Goal: Navigation & Orientation: Find specific page/section

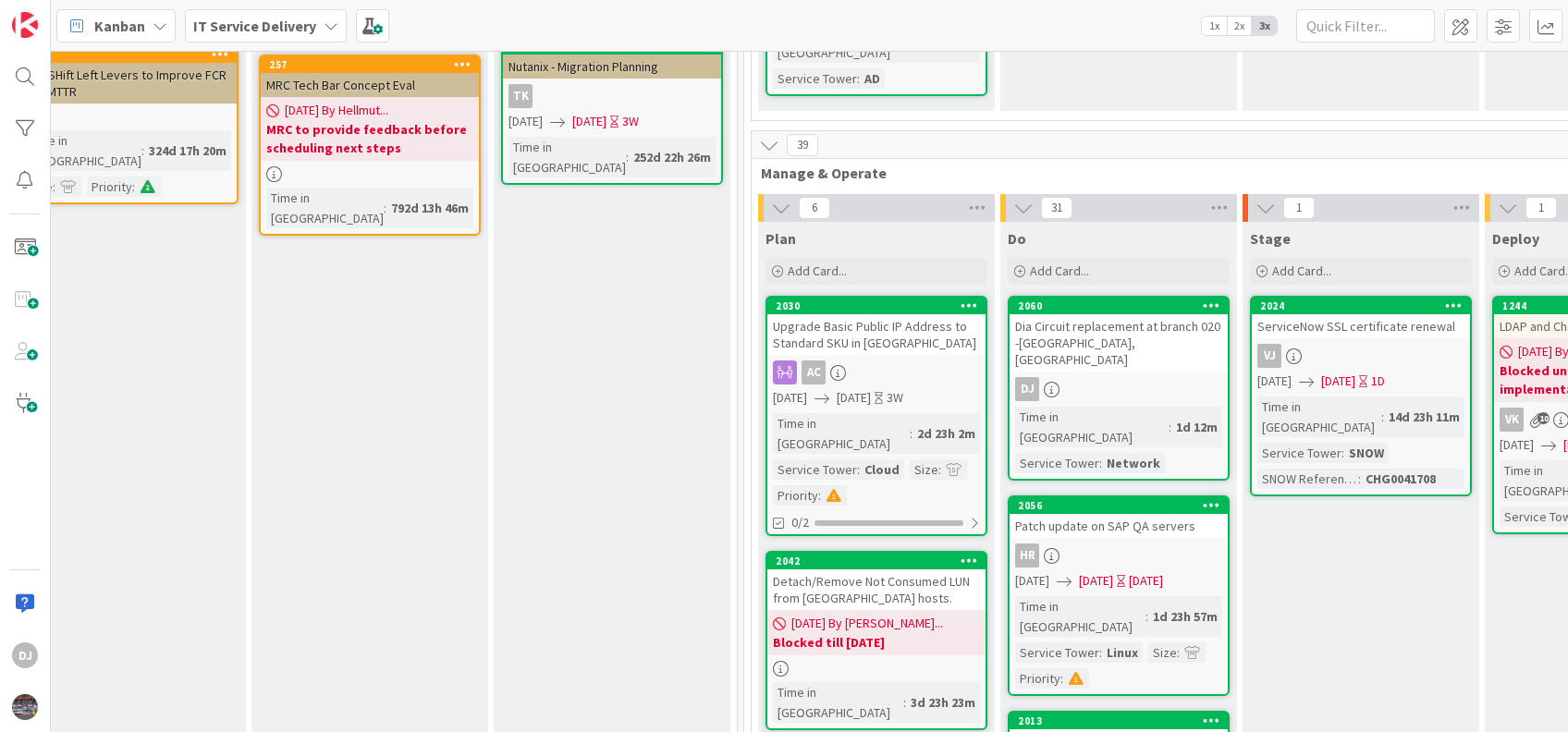
scroll to position [497, 890]
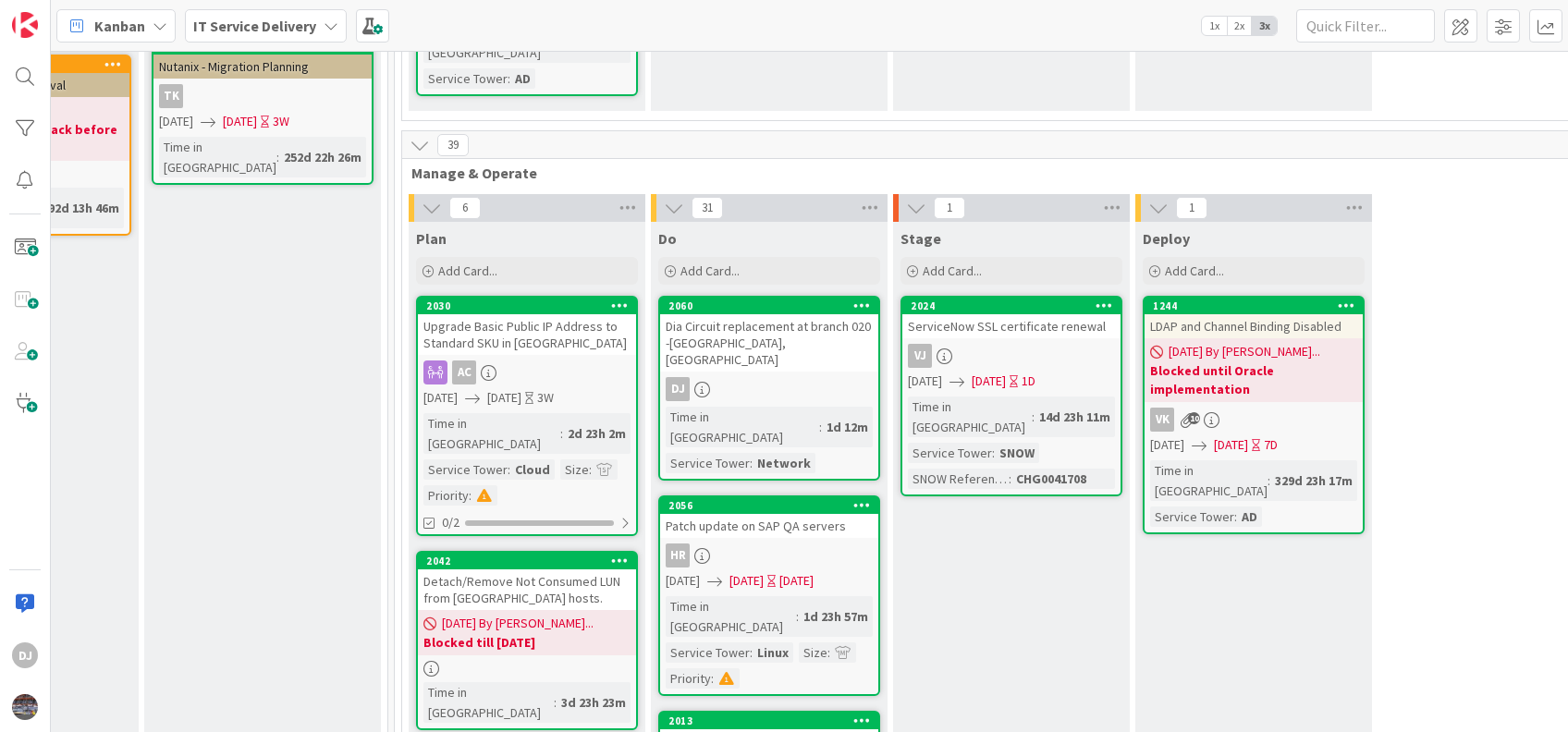
click at [763, 315] on div "Dia Circuit replacement at branch 020 -[GEOGRAPHIC_DATA], [GEOGRAPHIC_DATA]" at bounding box center [770, 343] width 219 height 57
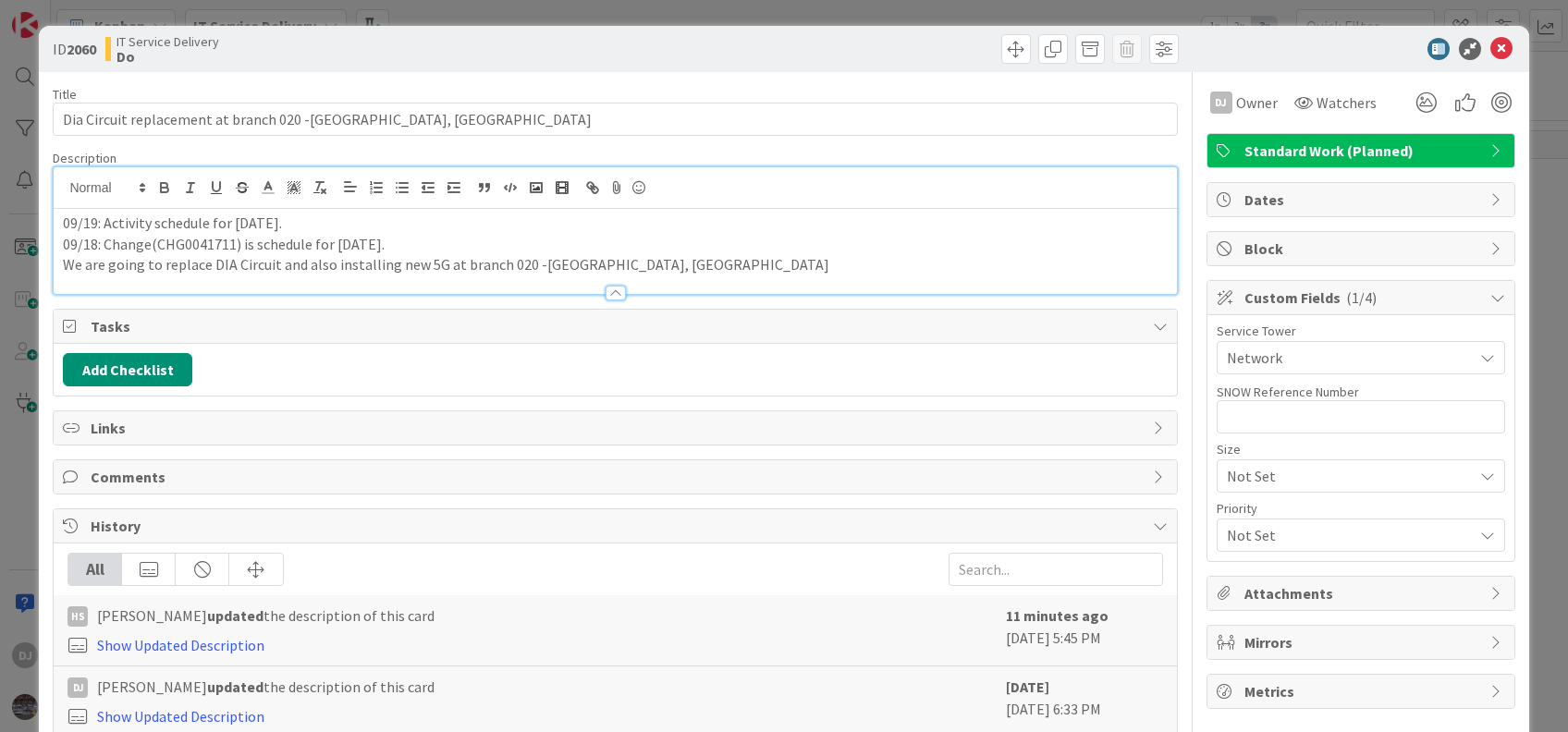
click at [443, 201] on div "09/19: Activity schedule for [DATE]. 09/18: Change(CHG0041711) is schedule for …" at bounding box center [614, 231] width 1122 height 126
click at [1491, 48] on icon at bounding box center [1502, 49] width 23 height 23
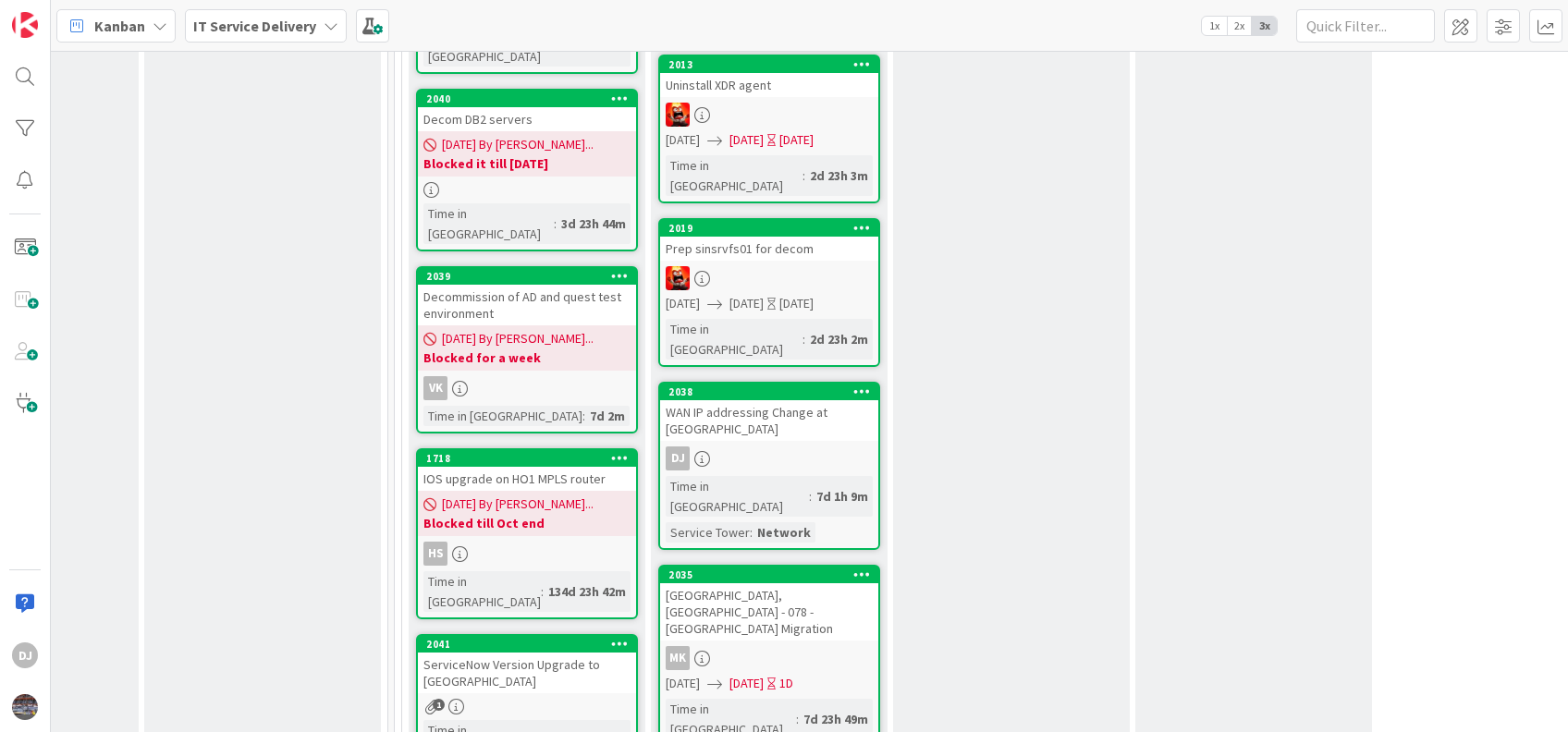
scroll to position [1152, 890]
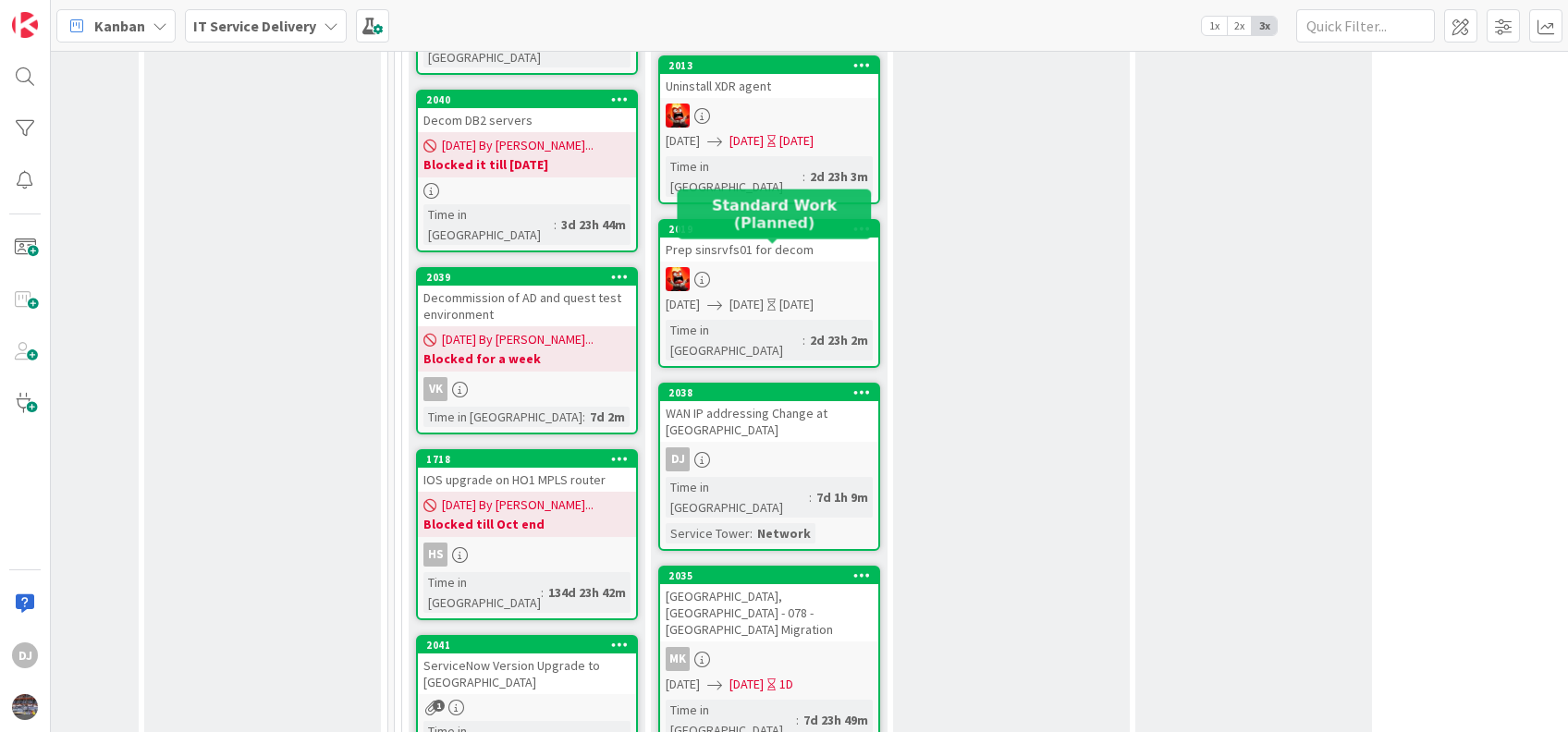
click at [760, 386] on div "2038" at bounding box center [773, 393] width 210 height 13
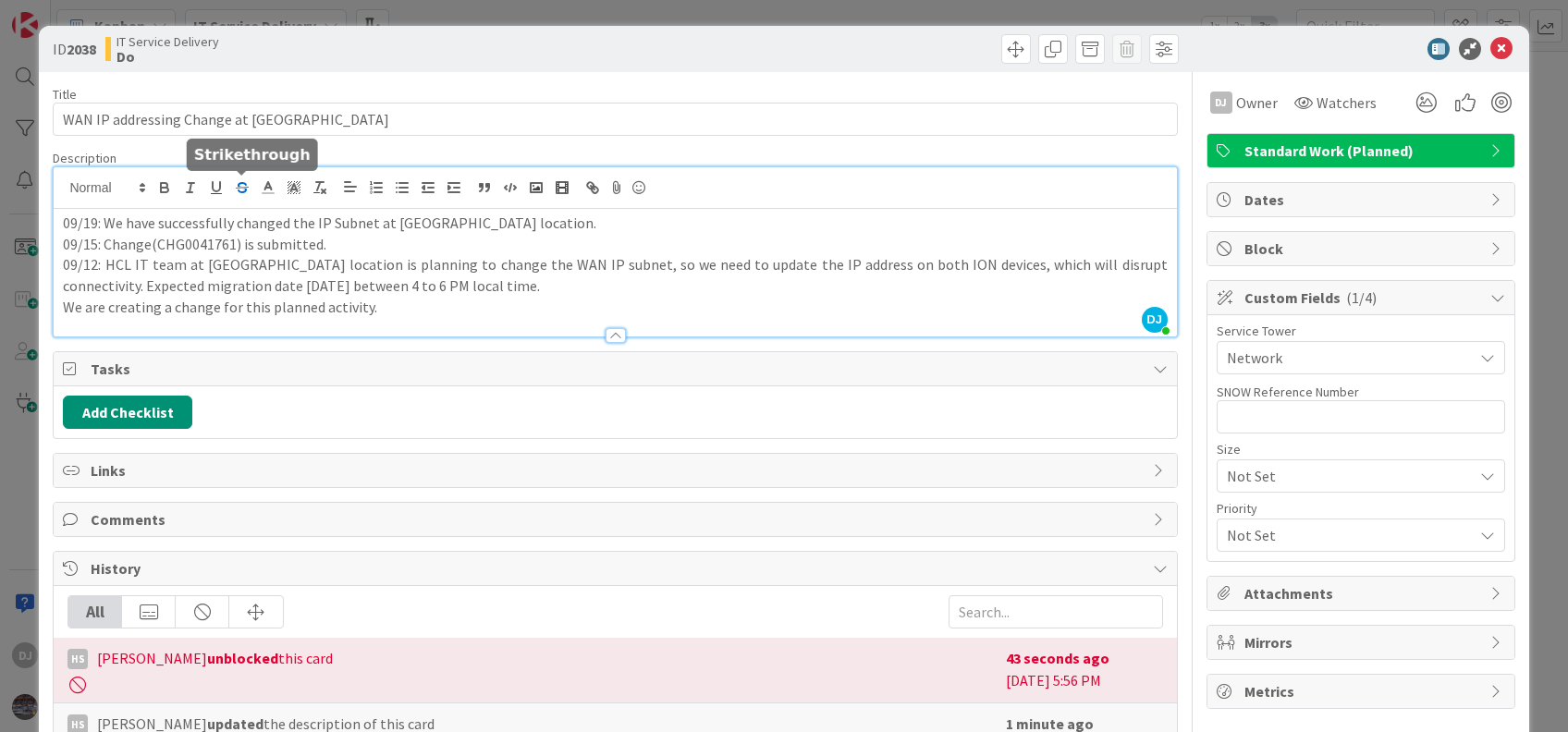
click at [253, 191] on div "DJ [PERSON_NAME] just joined 09/19: We have successfully changed the IP Subnet …" at bounding box center [614, 252] width 1122 height 170
drag, startPoint x: 104, startPoint y: 220, endPoint x: 235, endPoint y: 220, distance: 131.0
click at [235, 220] on p "09/19: We have successfully changed the IP Subnet at [GEOGRAPHIC_DATA] location." at bounding box center [614, 223] width 1103 height 22
click at [651, 248] on p "09/15: Change(CHG0041761) is submitted." at bounding box center [614, 244] width 1103 height 22
drag, startPoint x: 104, startPoint y: 225, endPoint x: 314, endPoint y: 220, distance: 210.1
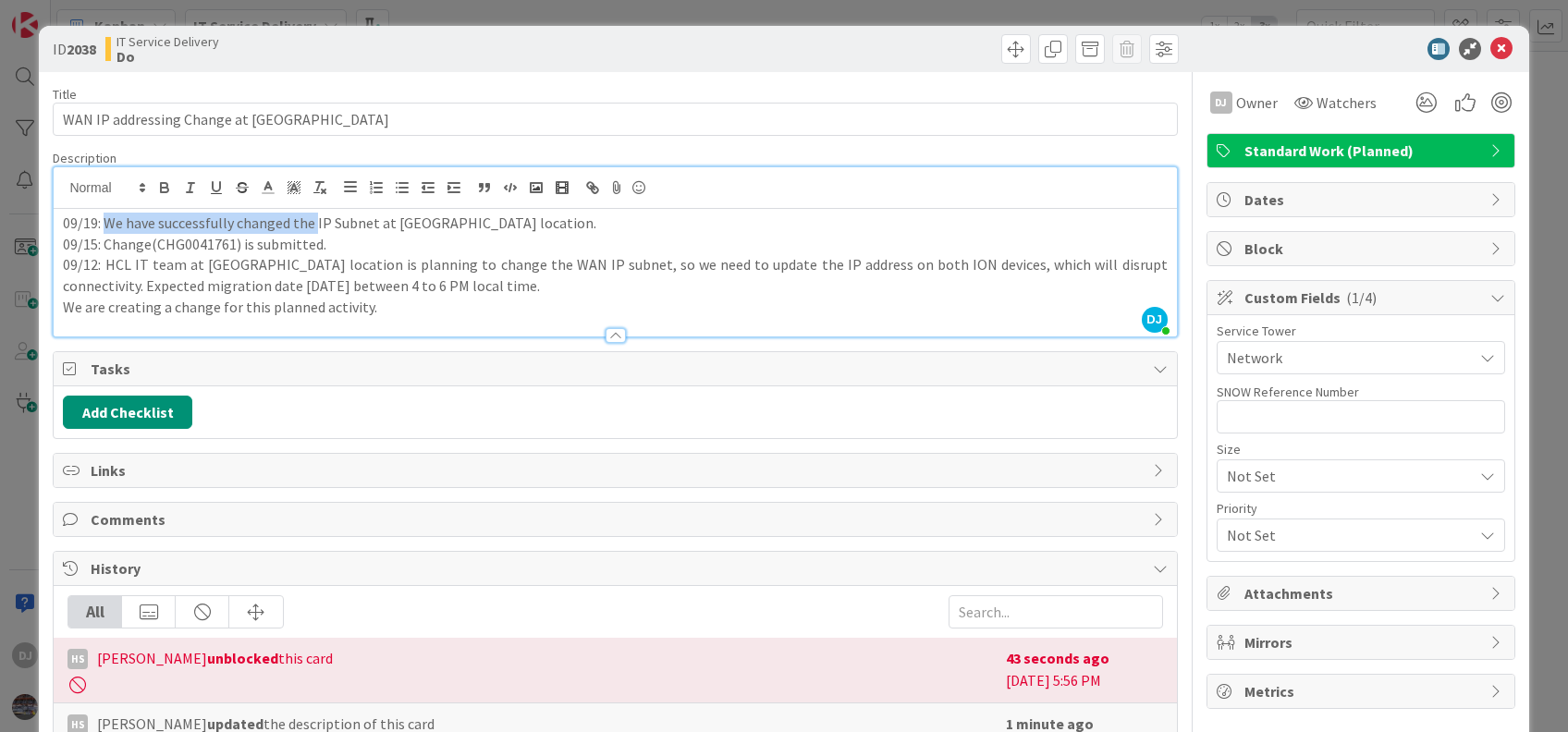
click at [314, 220] on p "09/19: We have successfully changed the IP Subnet at [GEOGRAPHIC_DATA] location." at bounding box center [614, 223] width 1103 height 22
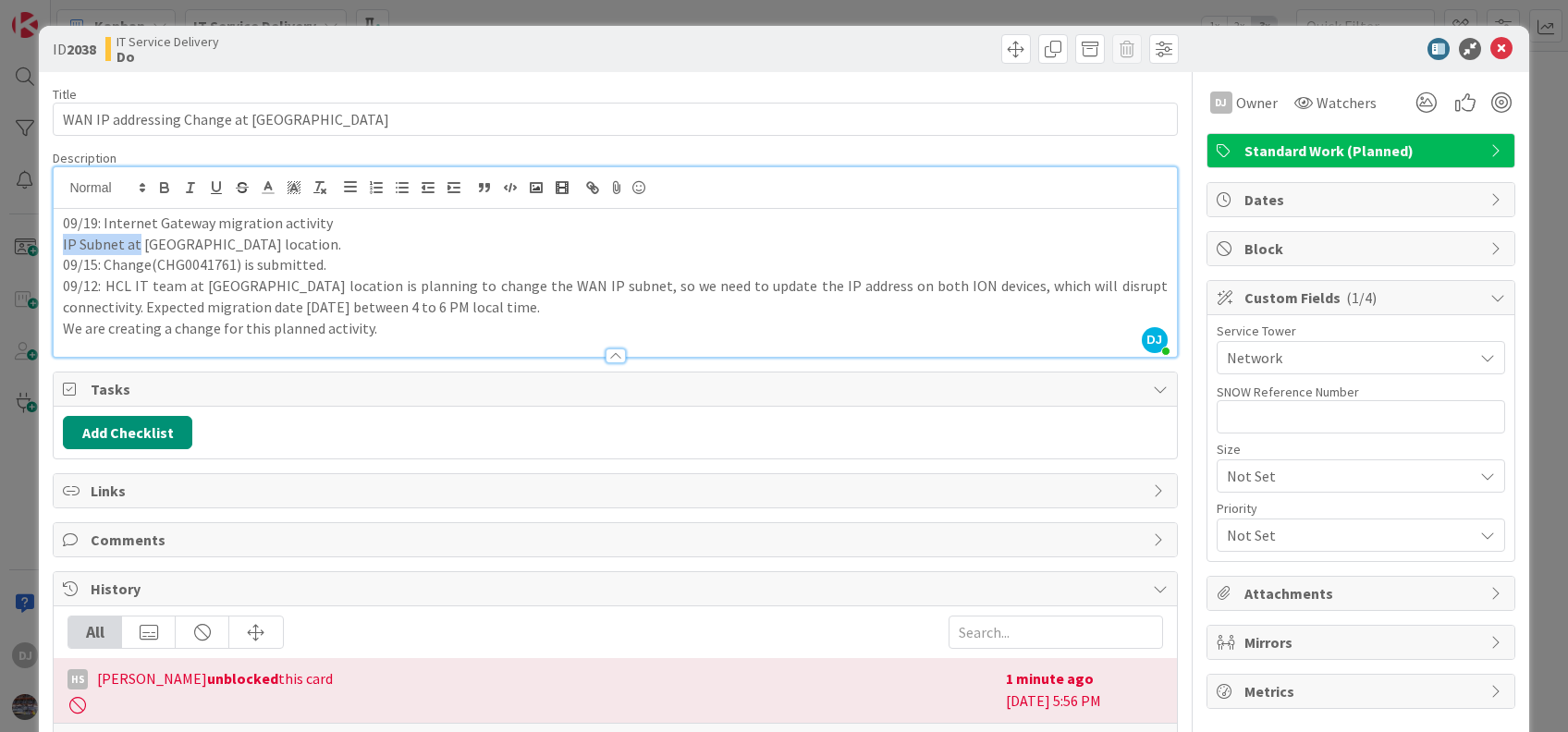
drag, startPoint x: 138, startPoint y: 242, endPoint x: 54, endPoint y: 243, distance: 84.0
click at [54, 243] on div "09/19: Internet Gateway migration activity IP Subnet at [GEOGRAPHIC_DATA] locat…" at bounding box center [614, 283] width 1122 height 148
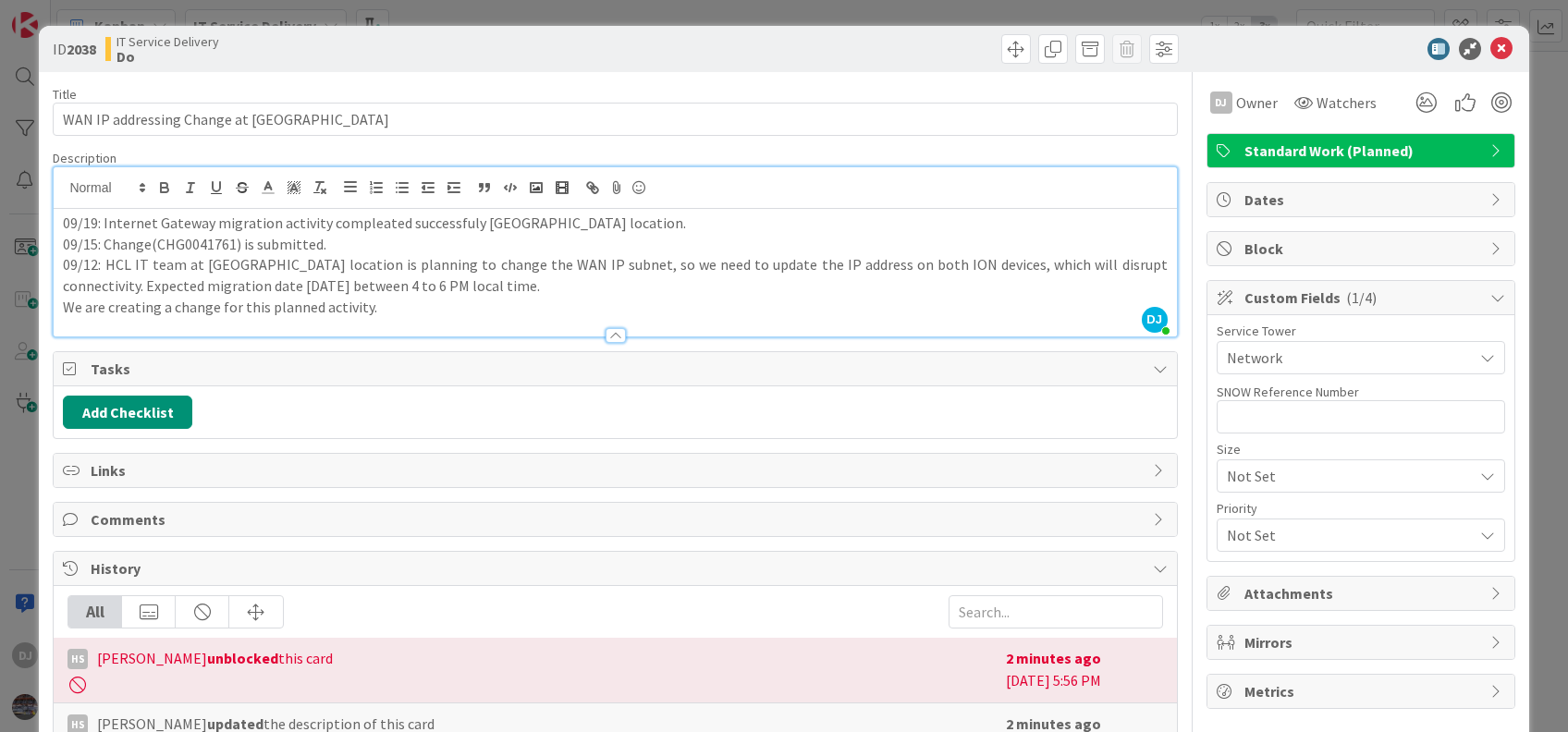
click at [371, 224] on p "09/19: Internet Gateway migration activity compleated successfuly [GEOGRAPHIC_D…" at bounding box center [614, 223] width 1103 height 22
click at [444, 219] on p "09/19: Internet Gateway migration activity completed successfuly [GEOGRAPHIC_DA…" at bounding box center [614, 223] width 1103 height 22
click at [577, 229] on p "09/19: Internet Gateway migration activity completed successfuly [GEOGRAPHIC_DA…" at bounding box center [614, 223] width 1103 height 22
click at [440, 224] on p "09/19: Internet Gateway migration activity completed successfuly [GEOGRAPHIC_DA…" at bounding box center [614, 223] width 1103 height 22
click at [589, 219] on p "09/19: Internet Gateway migration activity completed successfully [GEOGRAPHIC_D…" at bounding box center [614, 223] width 1103 height 22
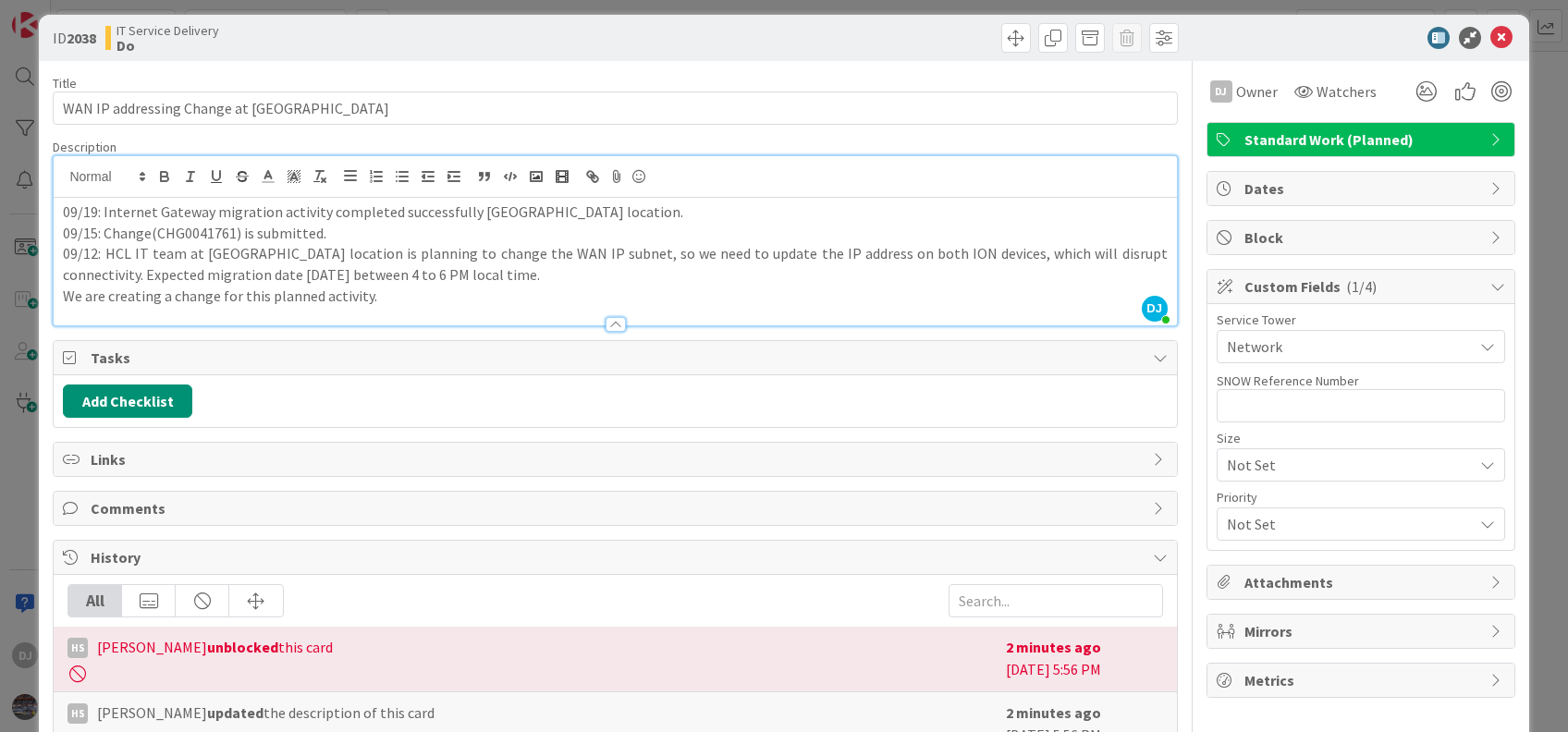
scroll to position [12, 0]
click at [820, 301] on p "We are creating a change for this planned activity." at bounding box center [614, 295] width 1103 height 22
click at [1491, 25] on icon at bounding box center [1502, 37] width 23 height 23
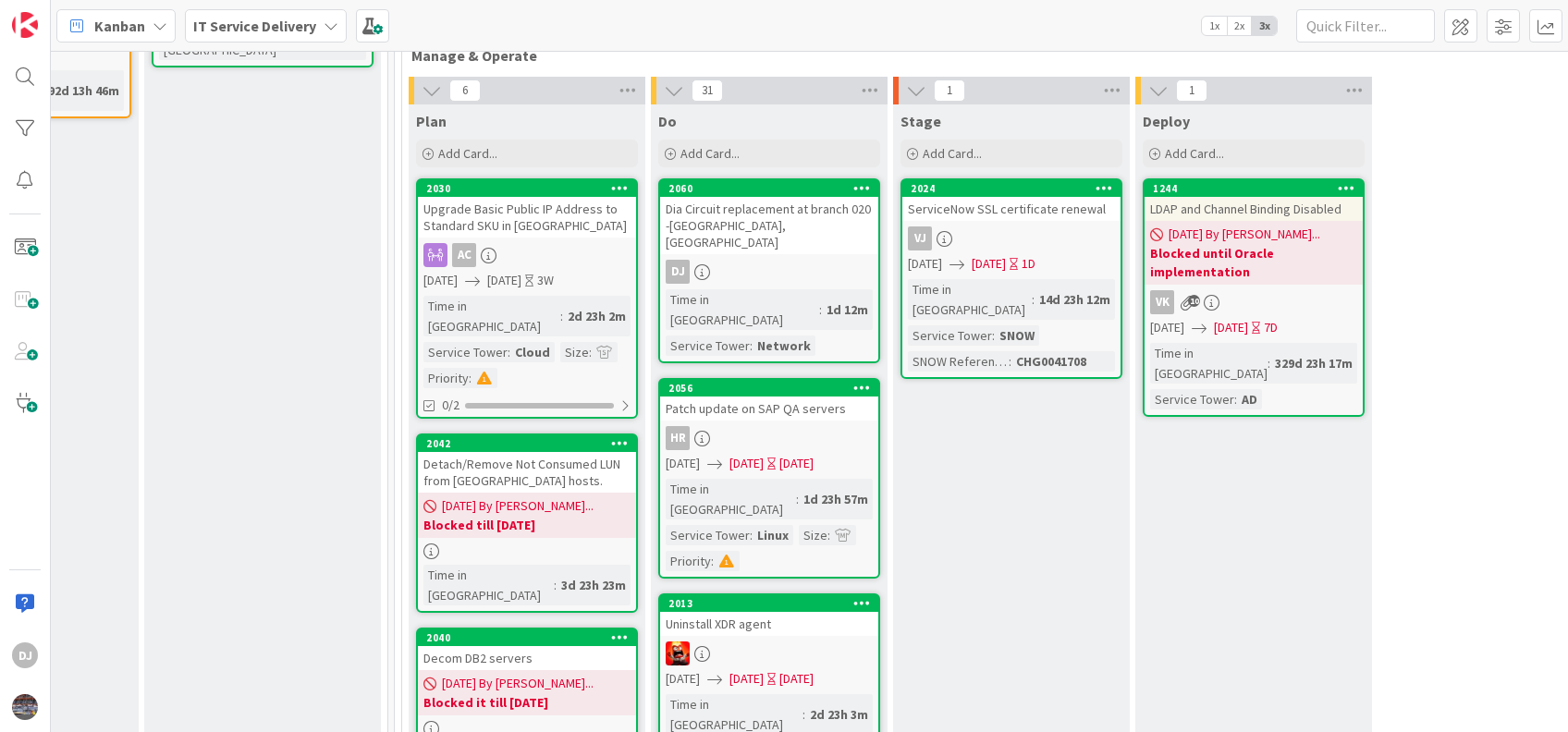
scroll to position [568, 890]
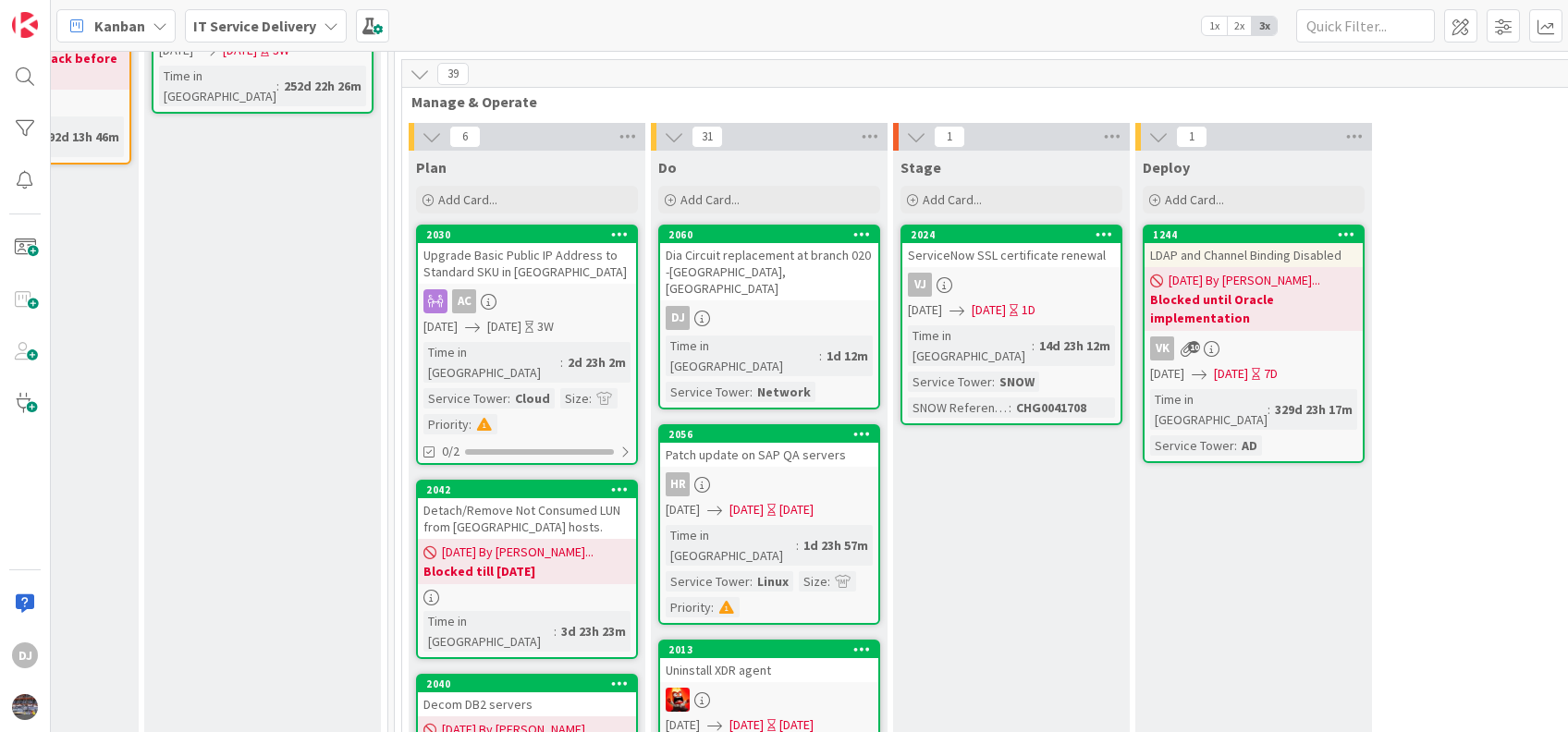
click at [792, 243] on div "Dia Circuit replacement at branch 020 -[GEOGRAPHIC_DATA], [GEOGRAPHIC_DATA]" at bounding box center [770, 271] width 219 height 57
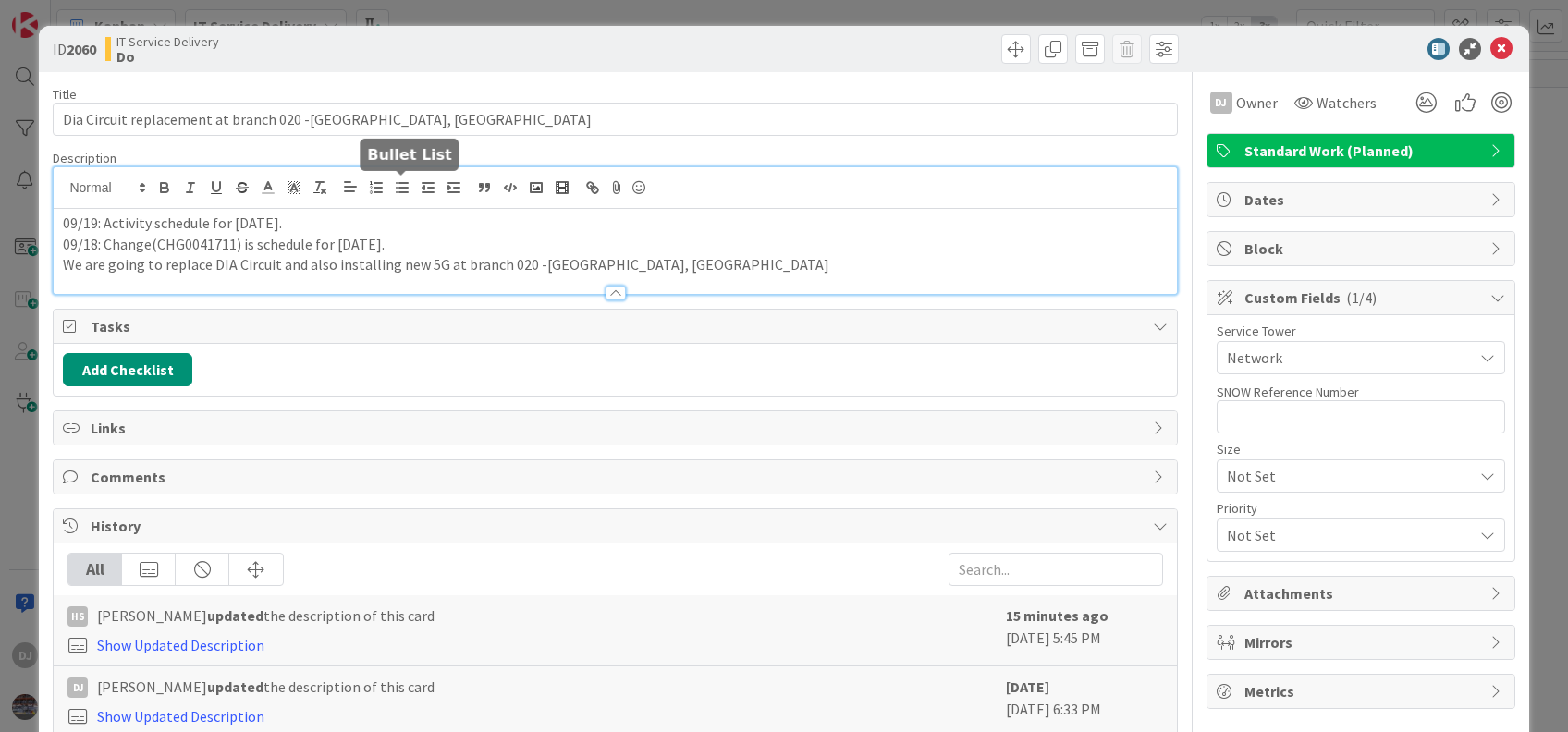
click at [407, 186] on div "09/19: Activity schedule for [DATE]. 09/18: Change(CHG0041711) is schedule for …" at bounding box center [614, 231] width 1122 height 126
click at [1491, 50] on icon at bounding box center [1502, 49] width 23 height 23
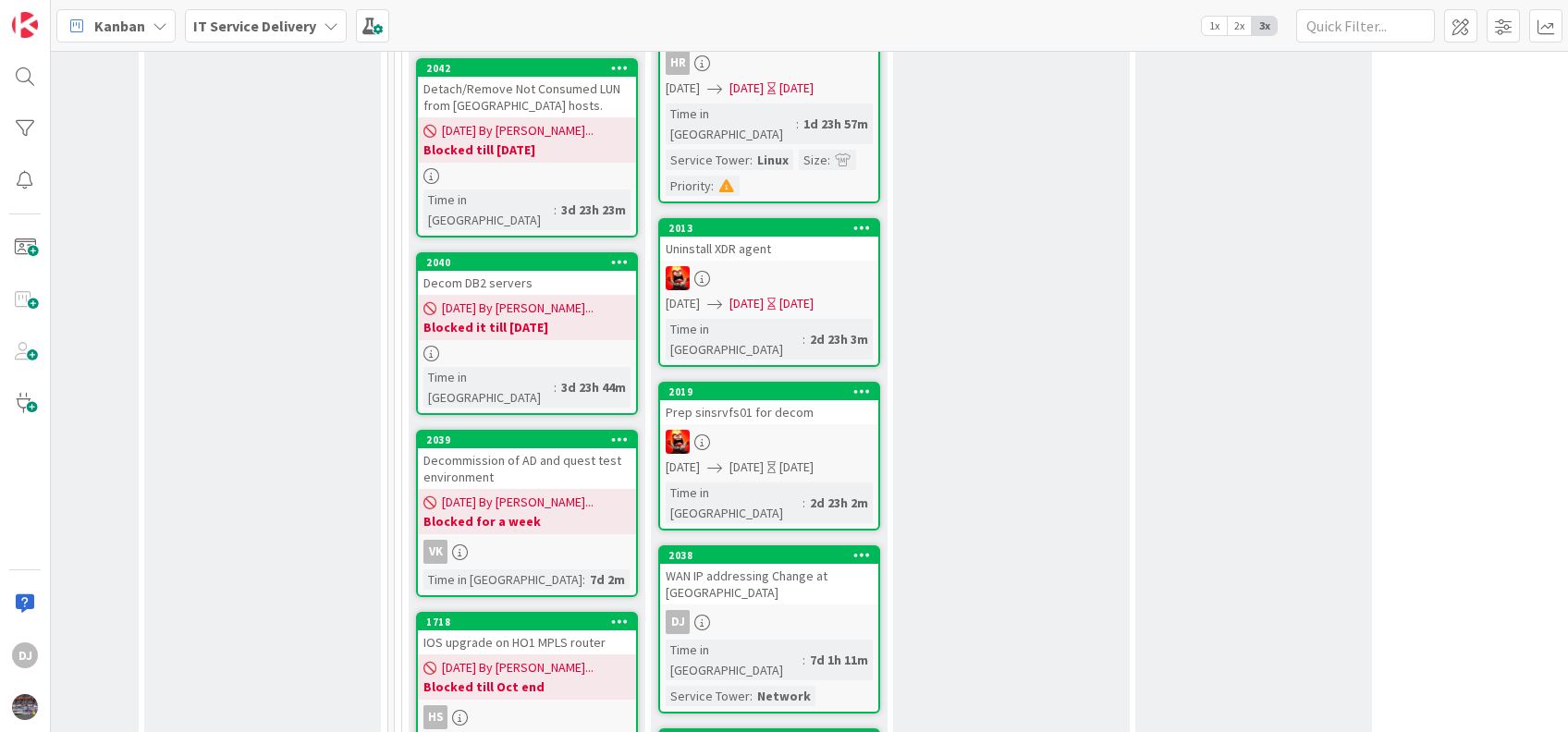
scroll to position [991, 890]
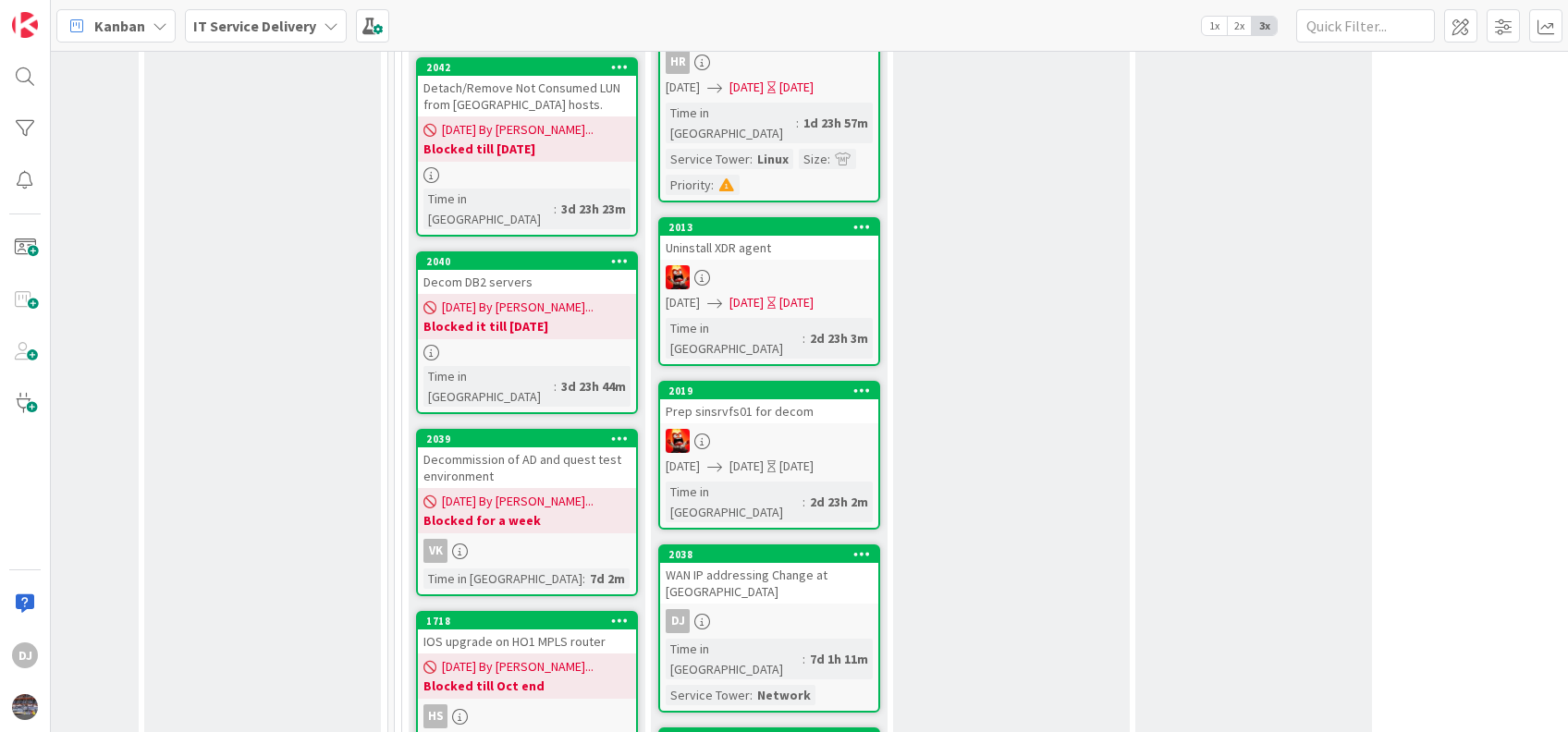
click at [731, 563] on div "WAN IP addressing Change at [GEOGRAPHIC_DATA]" at bounding box center [770, 583] width 219 height 41
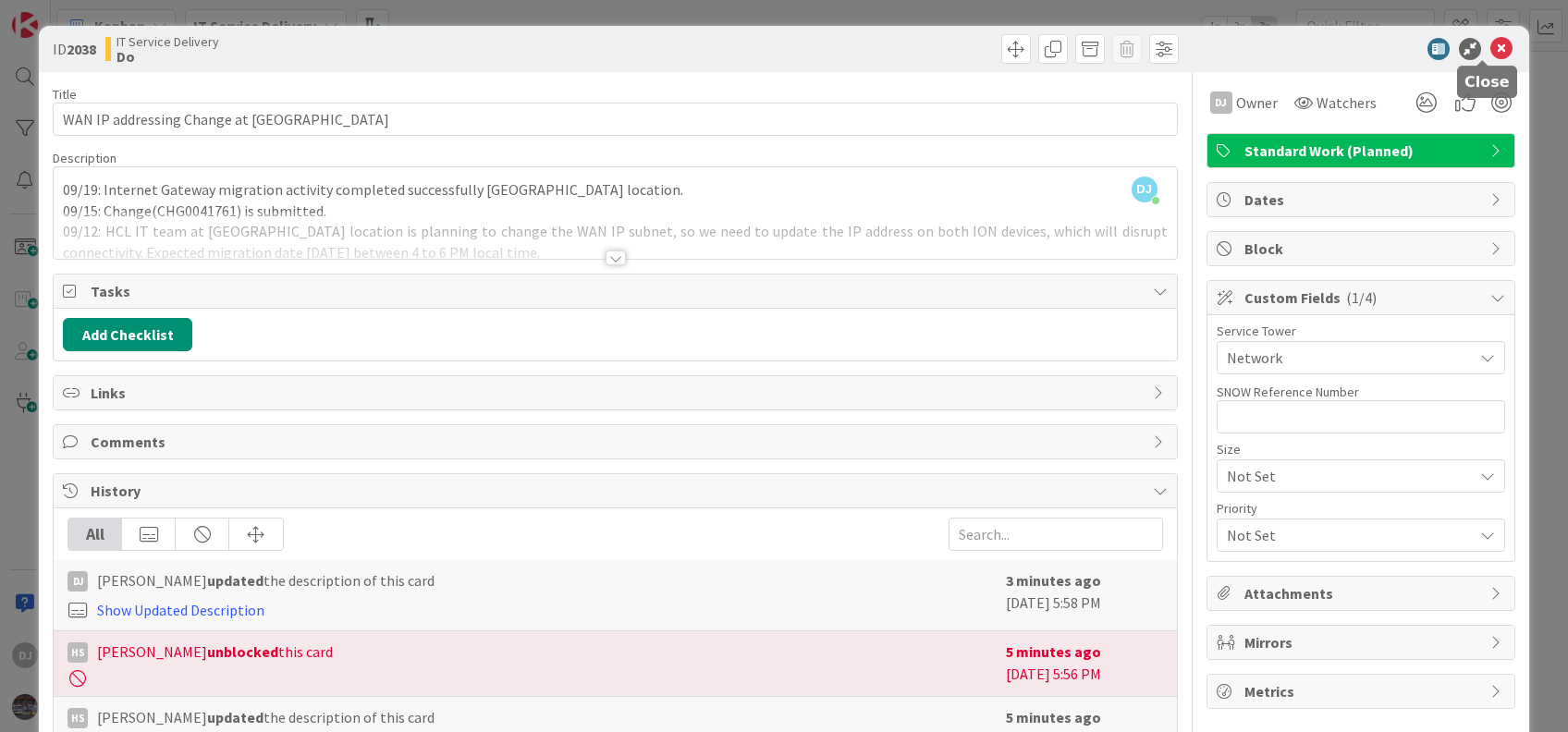
click at [1491, 50] on icon at bounding box center [1502, 49] width 23 height 23
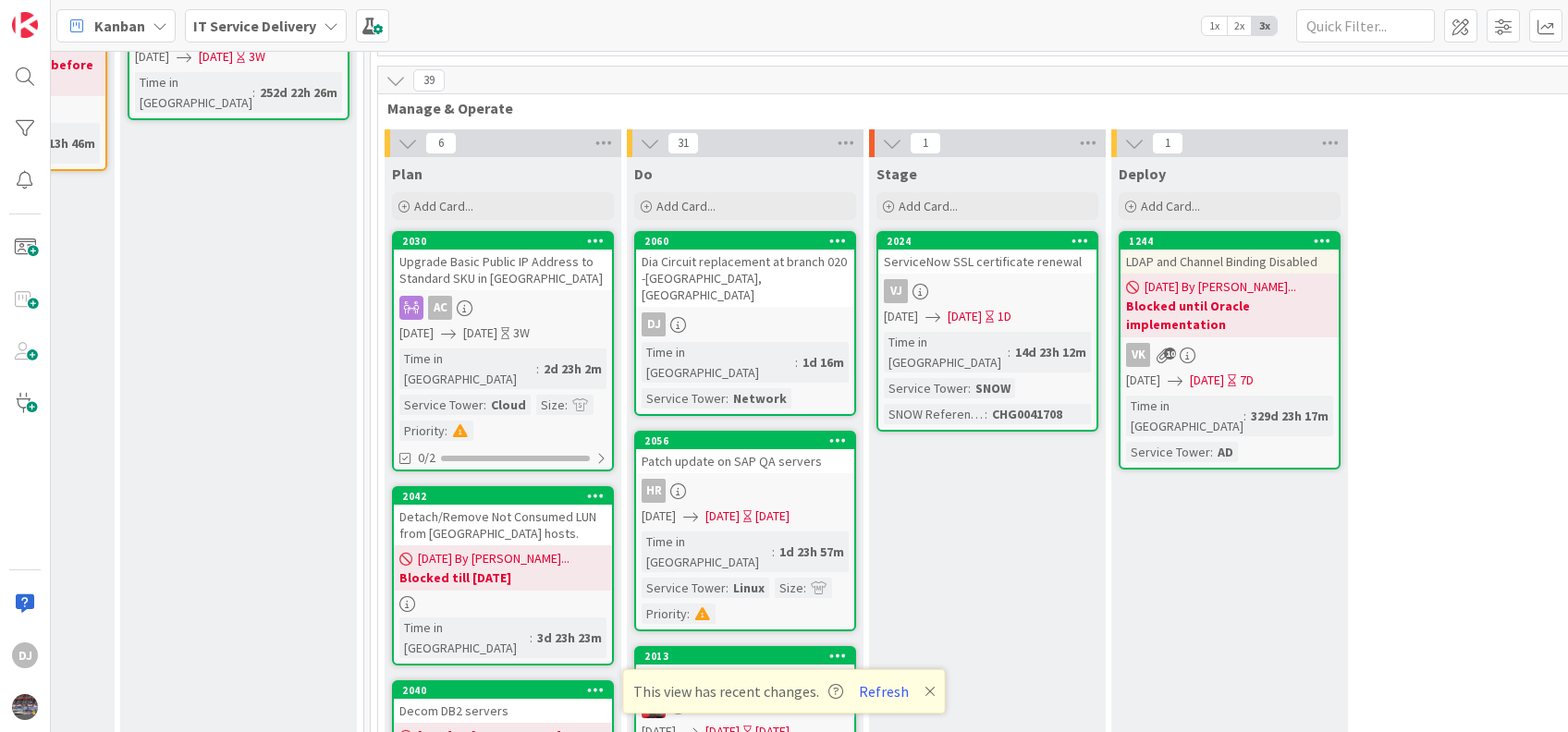
scroll to position [559, 913]
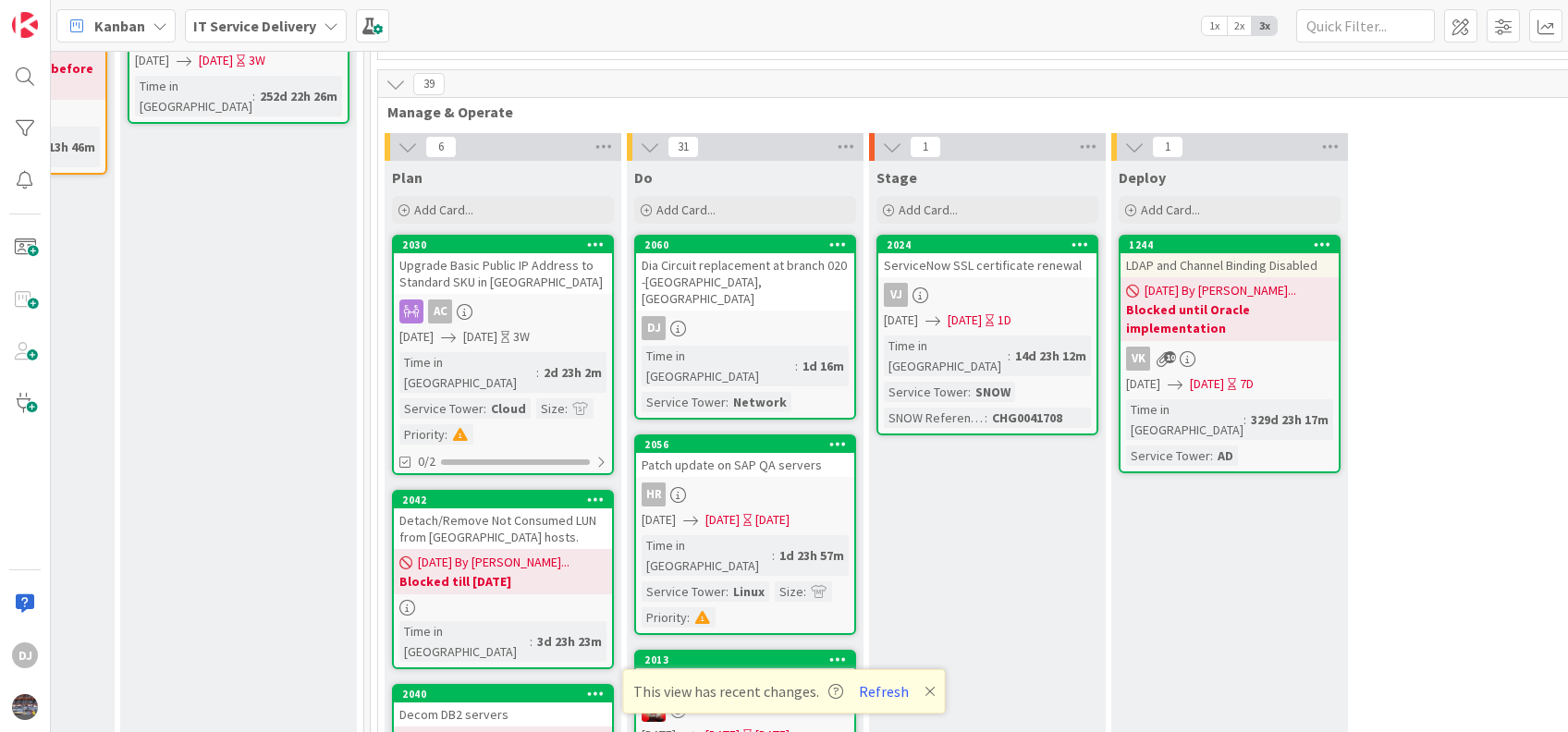
click at [739, 253] on div "Dia Circuit replacement at branch 020 -[GEOGRAPHIC_DATA], [GEOGRAPHIC_DATA]" at bounding box center [745, 282] width 219 height 57
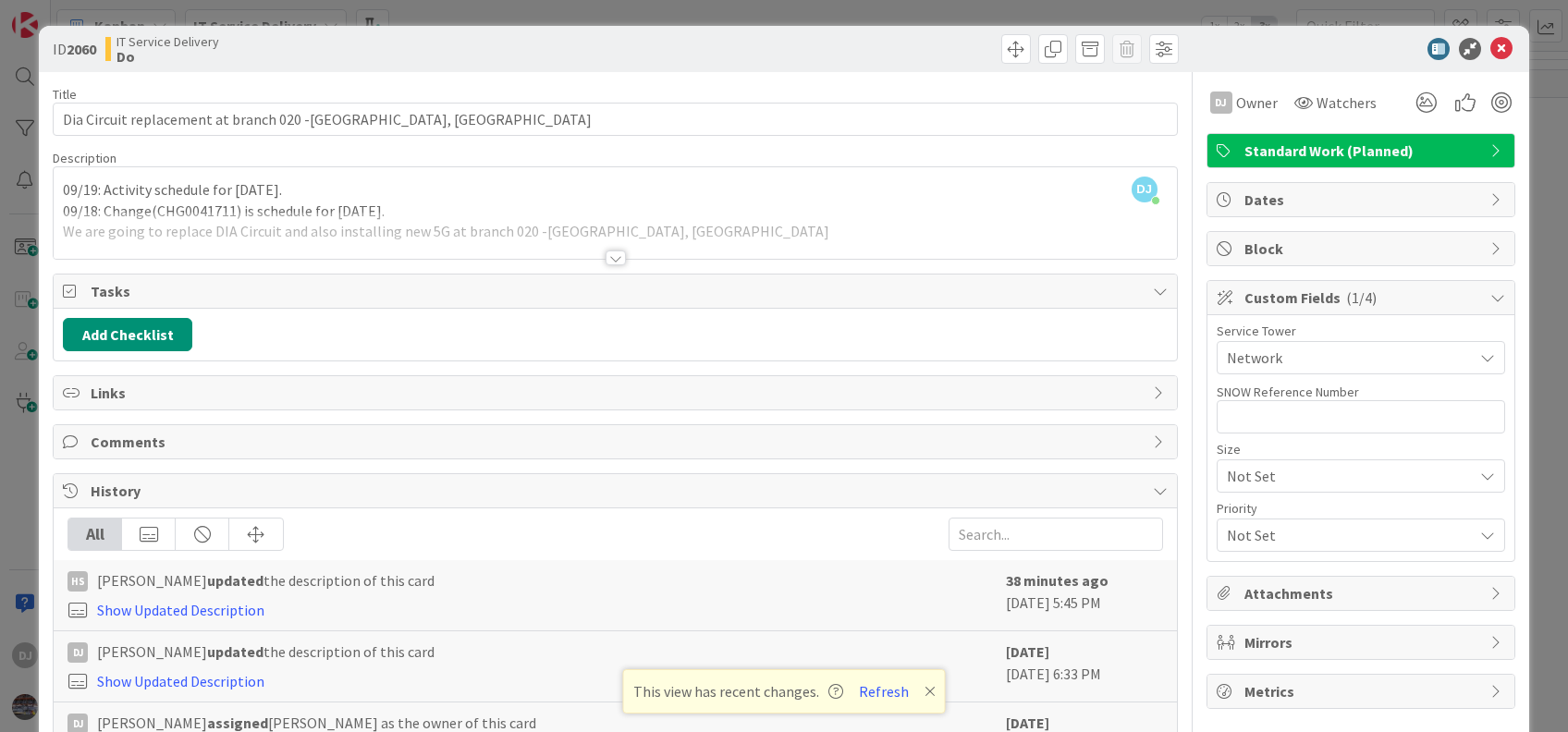
click at [587, 230] on div at bounding box center [614, 236] width 1122 height 47
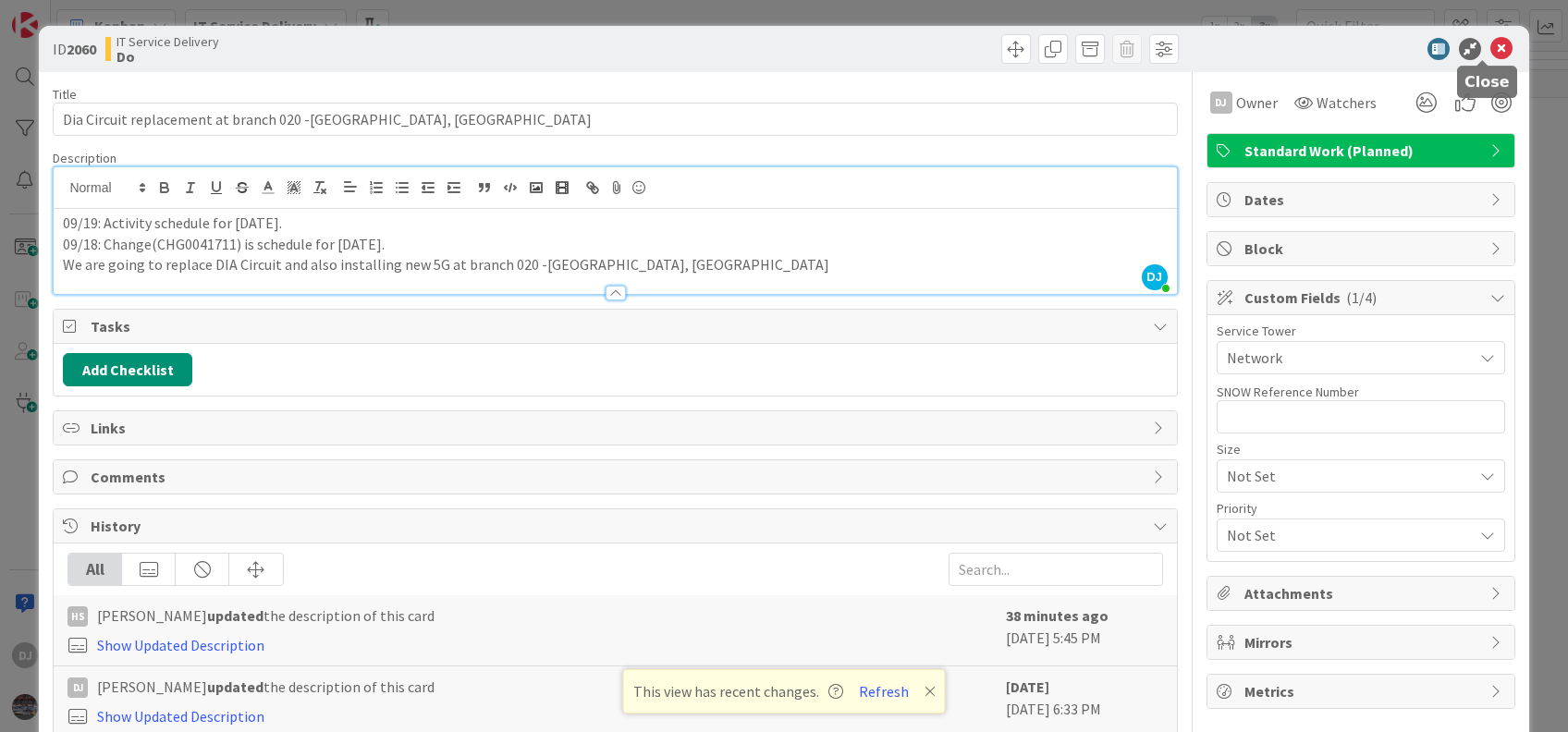
click at [1491, 44] on icon at bounding box center [1502, 49] width 23 height 23
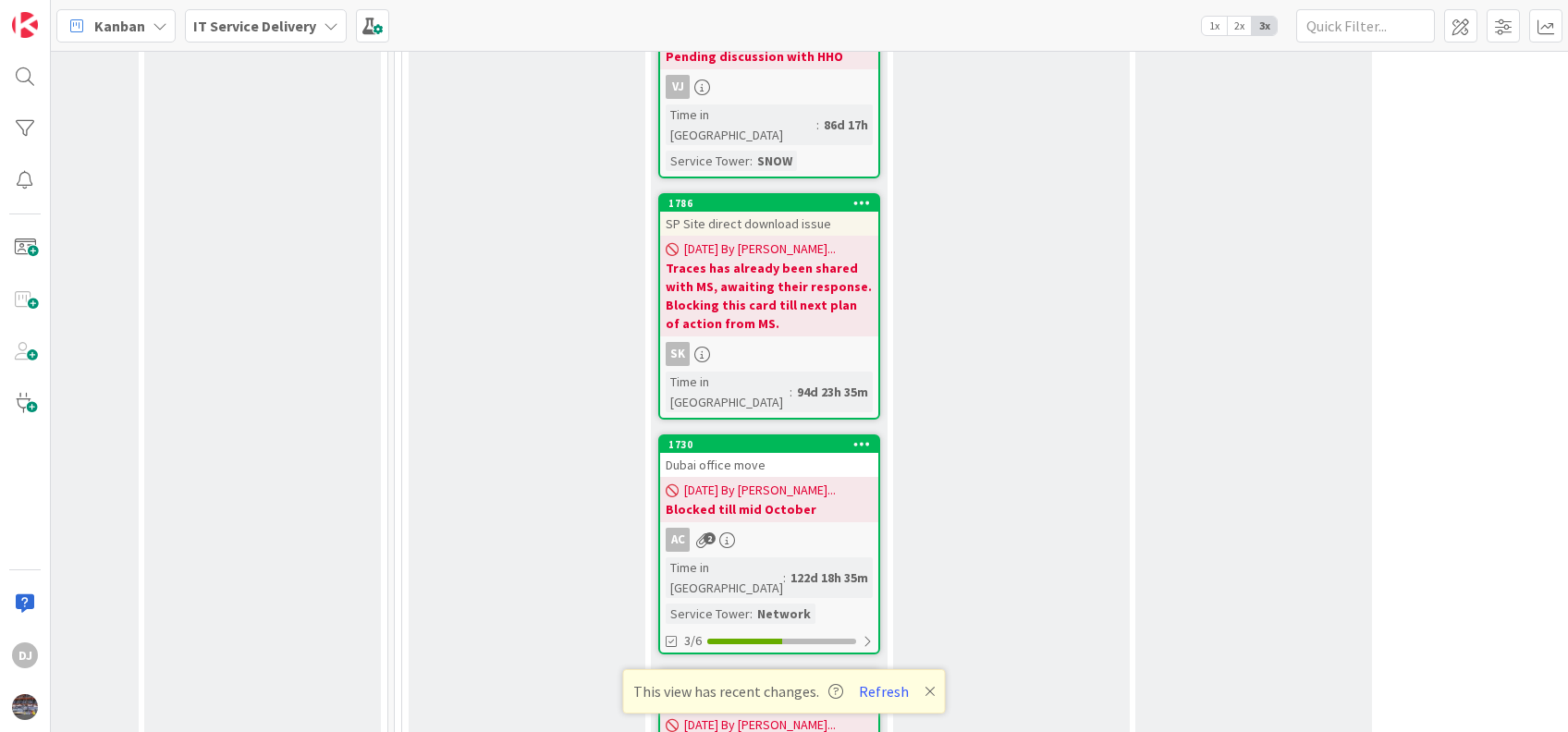
scroll to position [5234, 890]
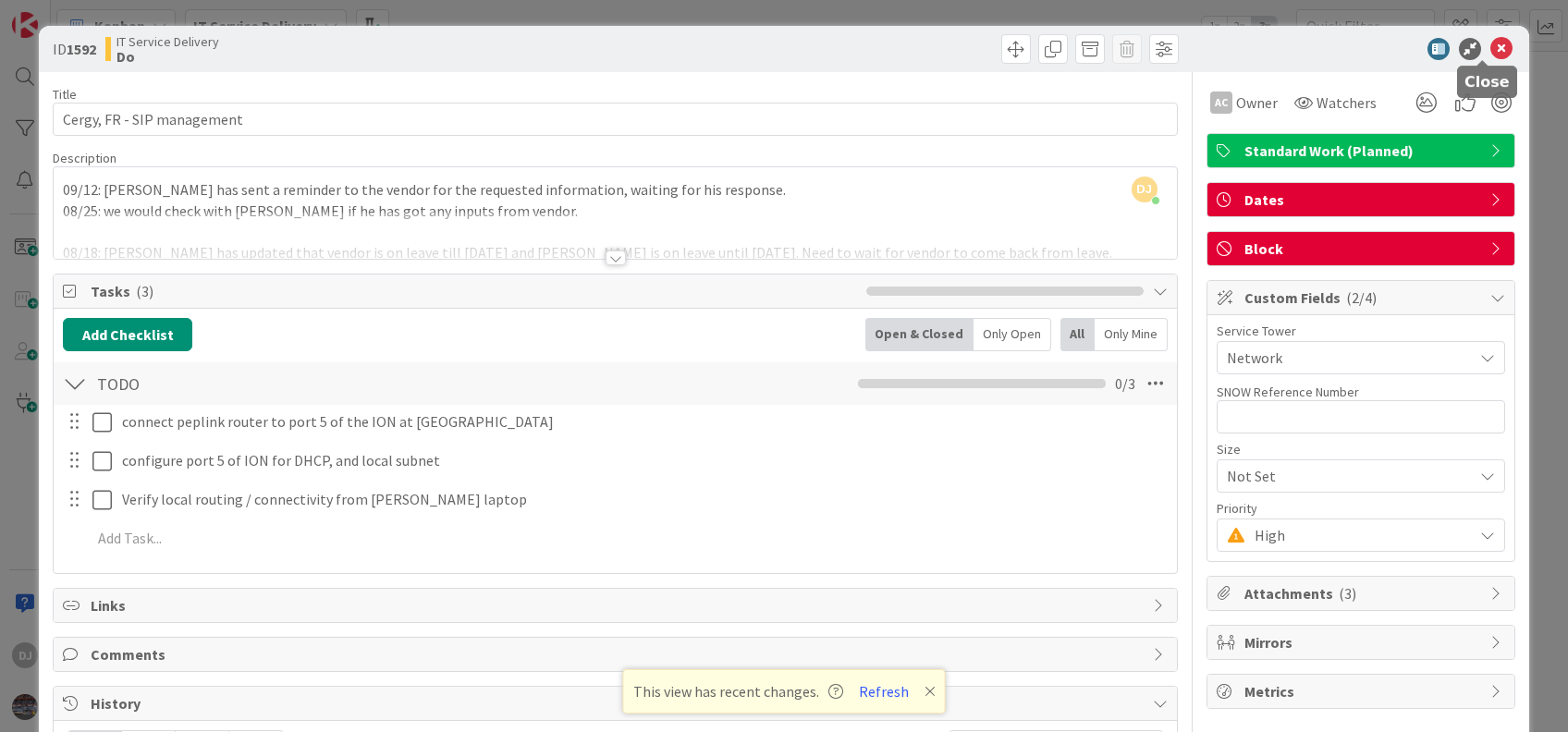
click at [1491, 39] on icon at bounding box center [1502, 49] width 23 height 23
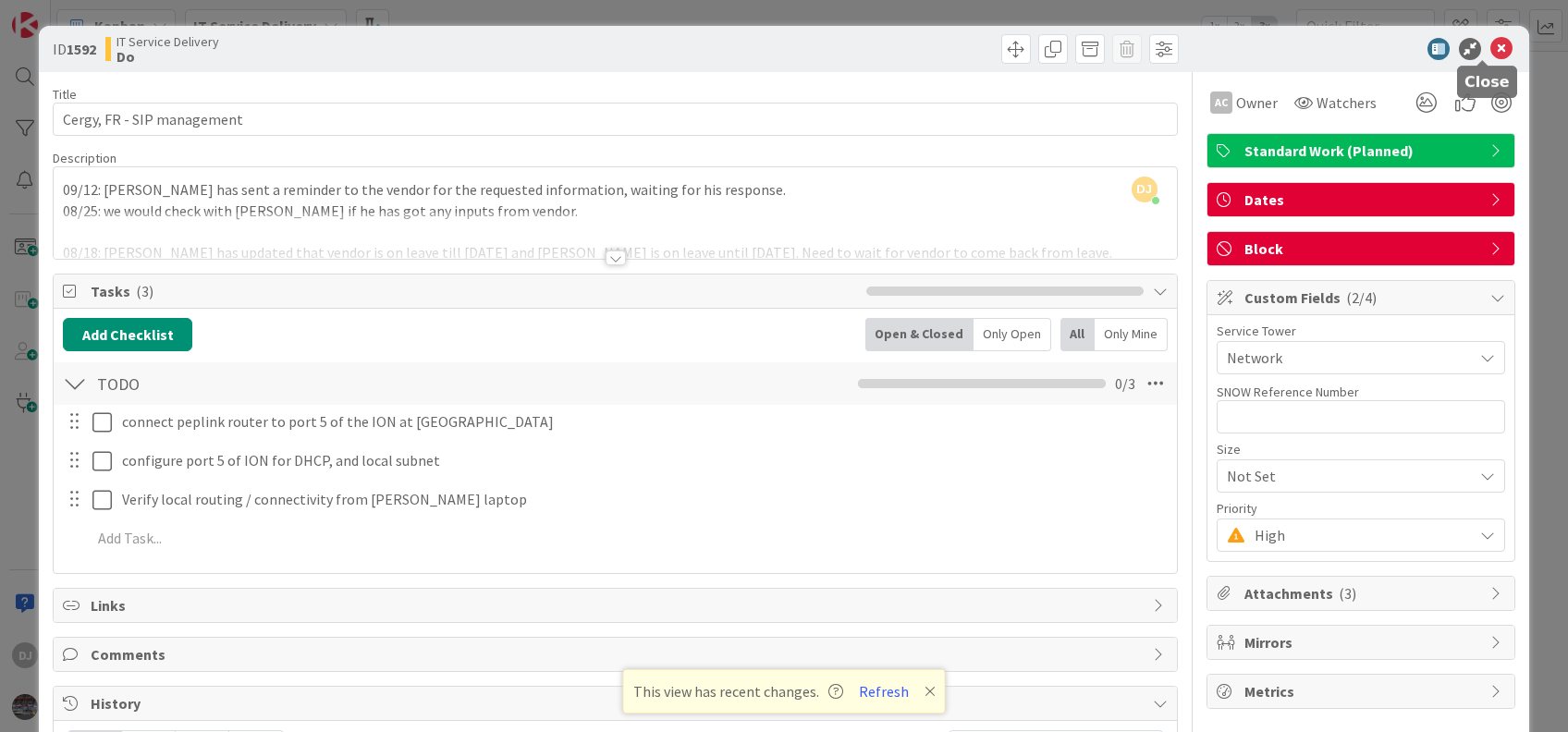
click at [1491, 45] on icon at bounding box center [1502, 49] width 23 height 23
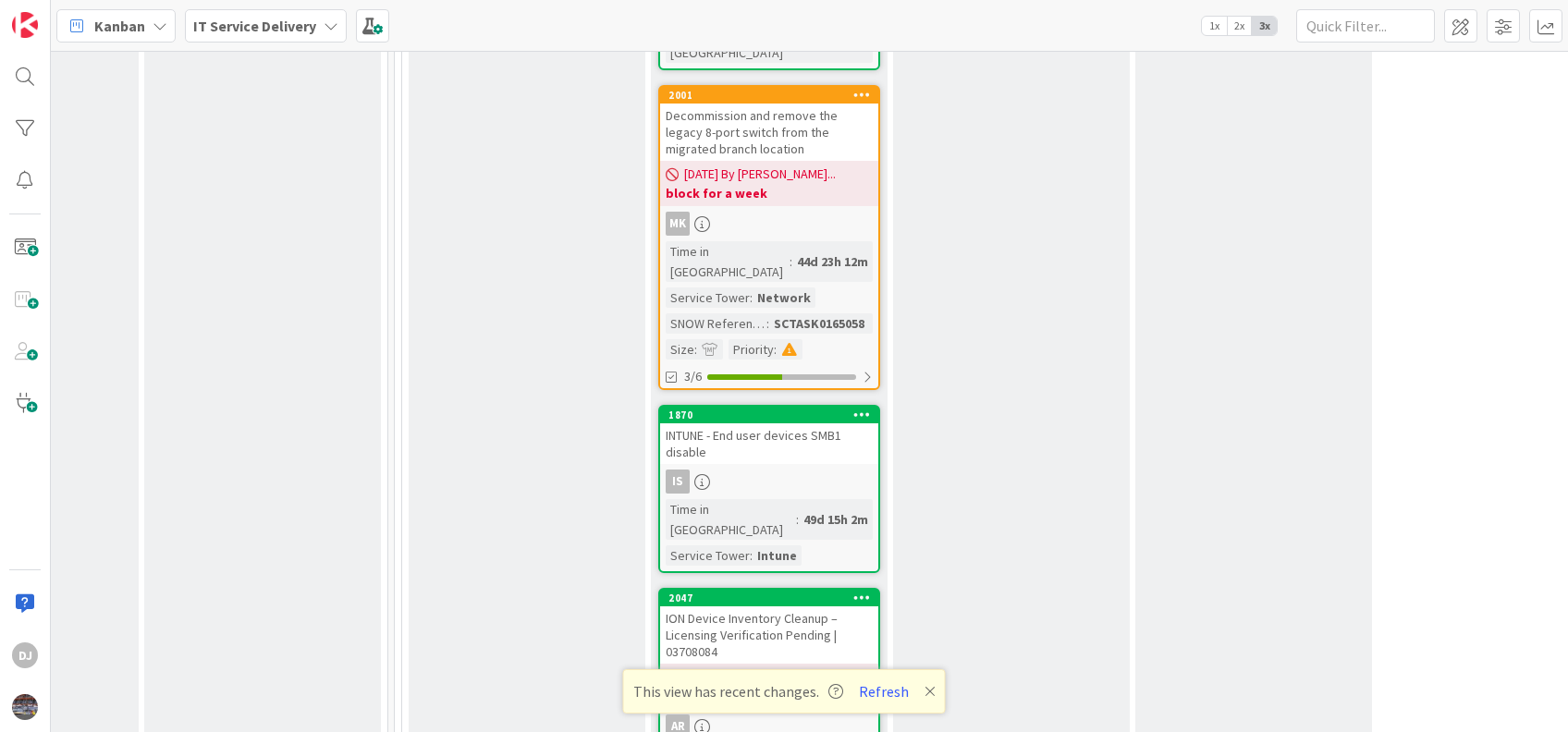
scroll to position [2865, 890]
